Goal: Task Accomplishment & Management: Manage account settings

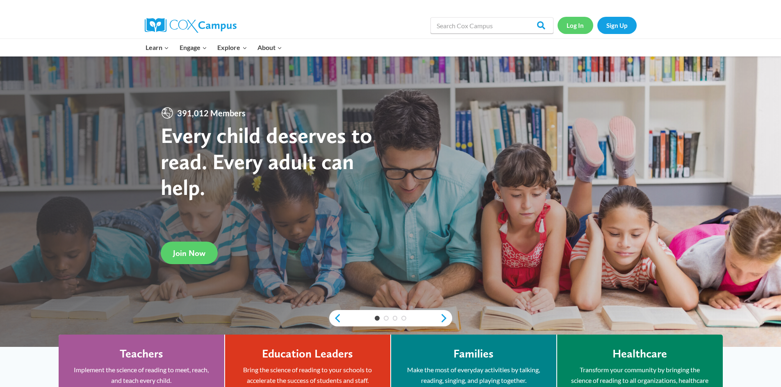
click at [582, 27] on link "Log In" at bounding box center [575, 25] width 36 height 17
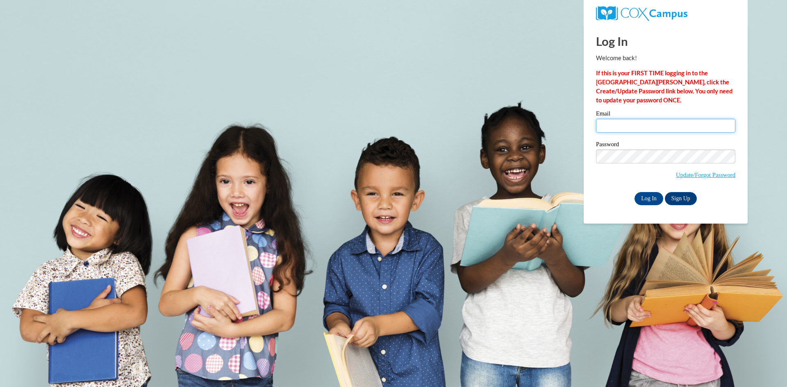
click at [634, 124] on input "Email" at bounding box center [665, 126] width 139 height 14
type input "chloenobles@lowndes.k12.ga.us"
click at [642, 196] on input "Log In" at bounding box center [648, 198] width 29 height 13
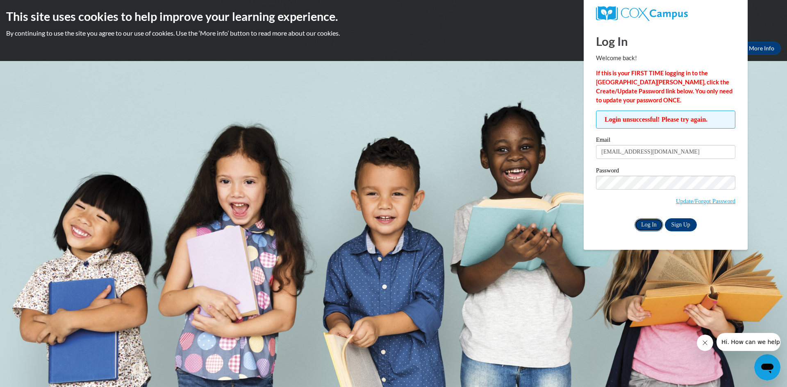
click at [649, 225] on input "Log In" at bounding box center [648, 224] width 29 height 13
click at [577, 180] on body "This site uses cookies to help improve your learning experience. By continuing …" at bounding box center [393, 193] width 787 height 387
click at [634, 218] on input "Log In" at bounding box center [648, 224] width 29 height 13
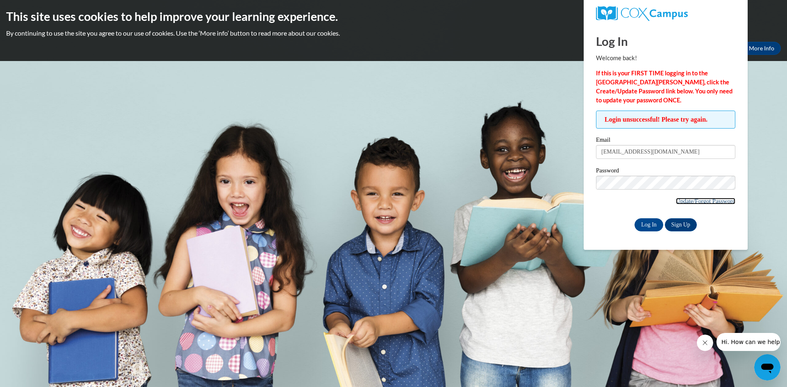
click at [691, 201] on link "Update/Forgot Password" at bounding box center [705, 201] width 59 height 7
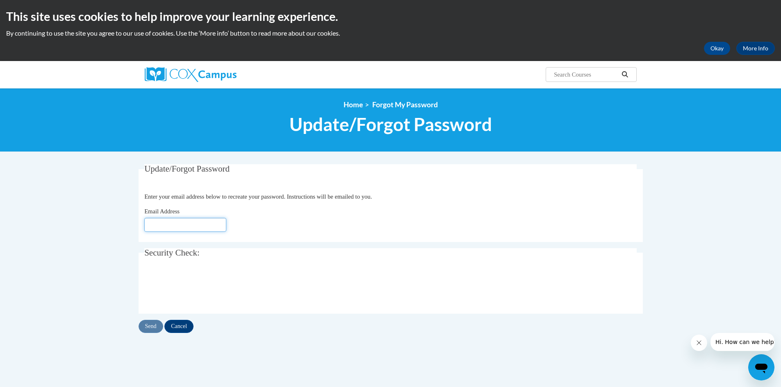
click at [209, 226] on input "Email Address" at bounding box center [185, 225] width 82 height 14
type input "[EMAIL_ADDRESS][DOMAIN_NAME]"
click at [152, 328] on input "Send" at bounding box center [151, 326] width 25 height 13
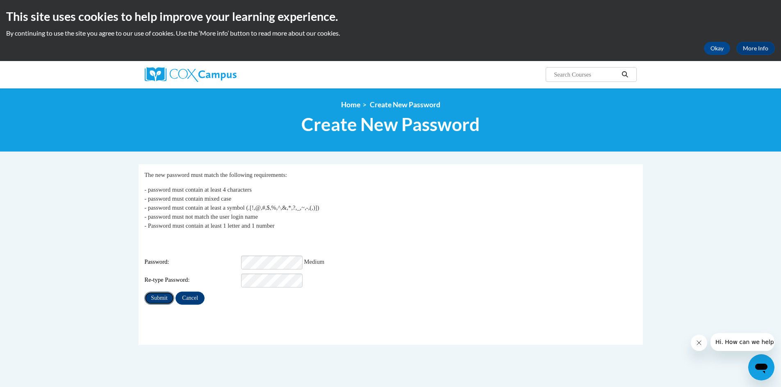
click at [152, 292] on input "Submit" at bounding box center [159, 298] width 30 height 13
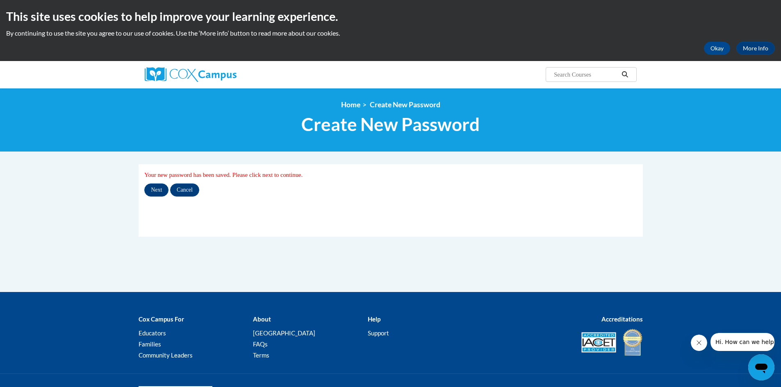
drag, startPoint x: 158, startPoint y: 198, endPoint x: 156, endPoint y: 192, distance: 6.9
click at [158, 198] on fieldset "My Password Your new password has been saved. Please click next to continue. Ne…" at bounding box center [391, 200] width 504 height 73
click at [156, 192] on input "Next" at bounding box center [156, 190] width 24 height 13
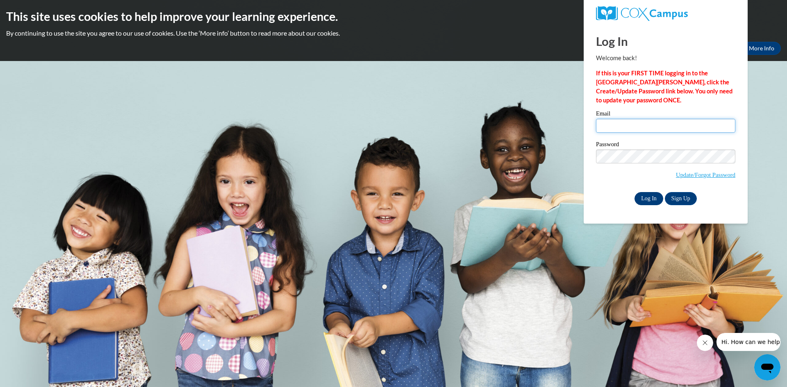
type input "[EMAIL_ADDRESS][DOMAIN_NAME]"
click at [646, 200] on input "Log In" at bounding box center [648, 198] width 29 height 13
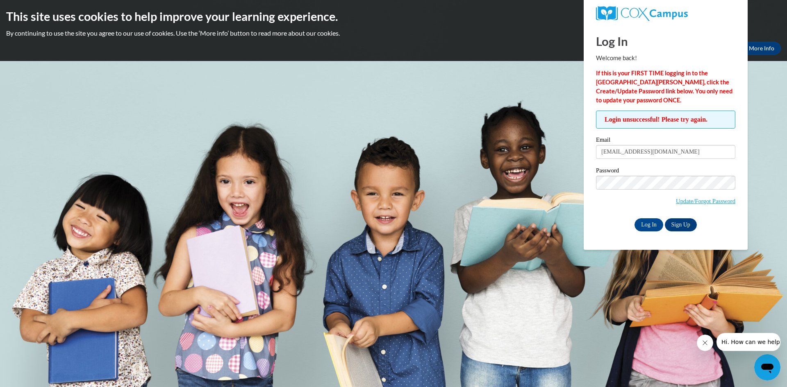
click at [618, 202] on span "Update/Forgot Password" at bounding box center [665, 193] width 139 height 34
click at [650, 226] on input "Log In" at bounding box center [648, 224] width 29 height 13
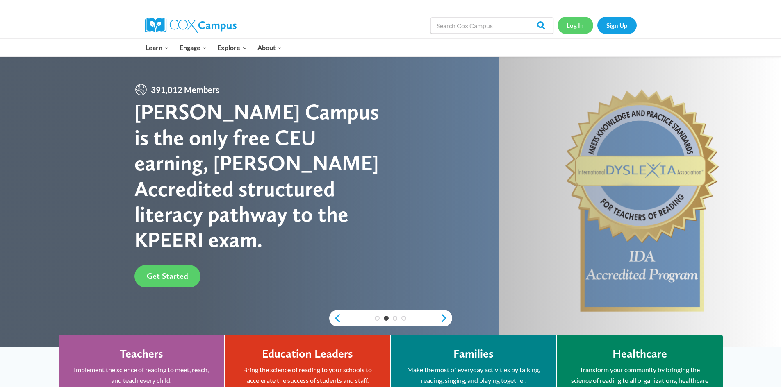
click at [582, 23] on link "Log In" at bounding box center [575, 25] width 36 height 17
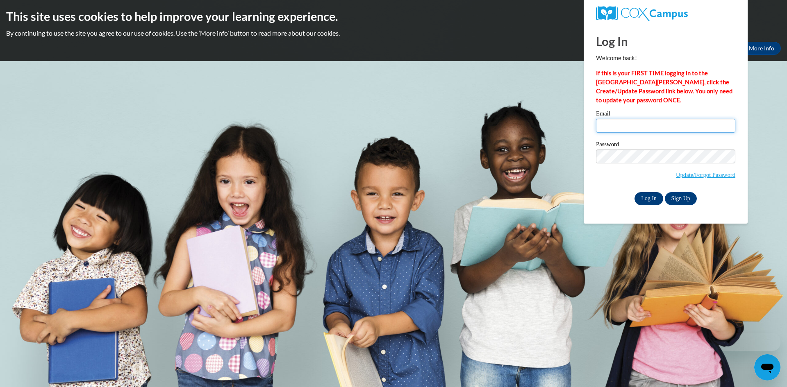
type input "chloenobles@lowndes.k12.ga.us"
click at [650, 199] on input "Log In" at bounding box center [648, 198] width 29 height 13
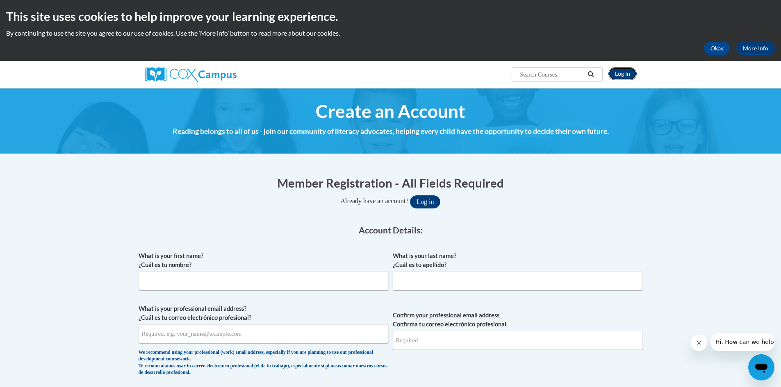
click at [616, 77] on link "Log In" at bounding box center [622, 73] width 28 height 13
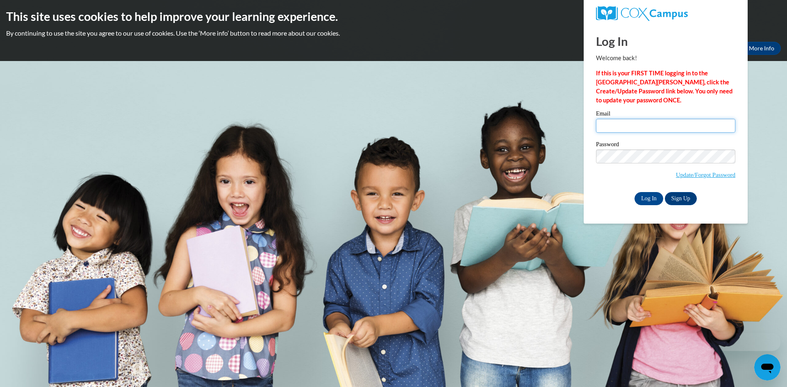
type input "[EMAIL_ADDRESS][DOMAIN_NAME]"
click at [606, 177] on span "Update/Forgot Password" at bounding box center [665, 167] width 139 height 34
click at [646, 193] on input "Log In" at bounding box center [648, 198] width 29 height 13
